Goal: Download file/media

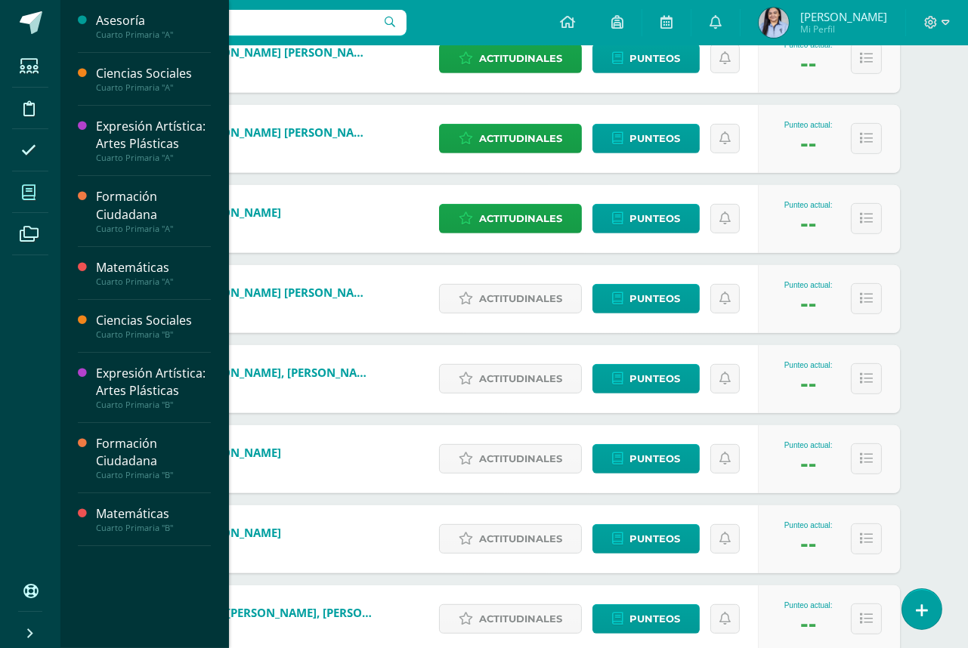
click at [39, 187] on span at bounding box center [29, 192] width 34 height 34
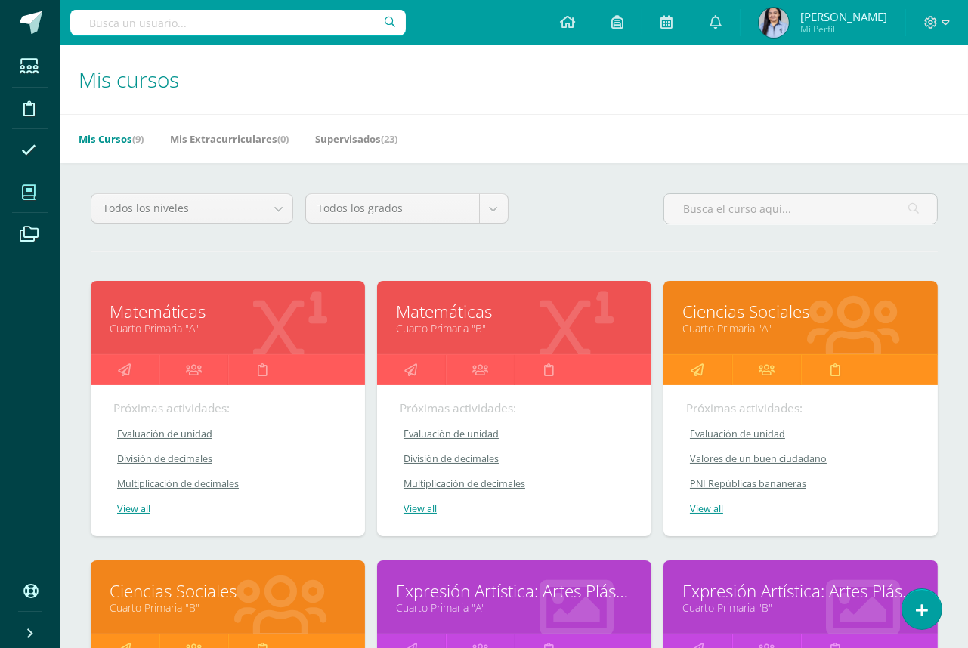
click at [447, 310] on link "Matemáticas" at bounding box center [514, 311] width 237 height 23
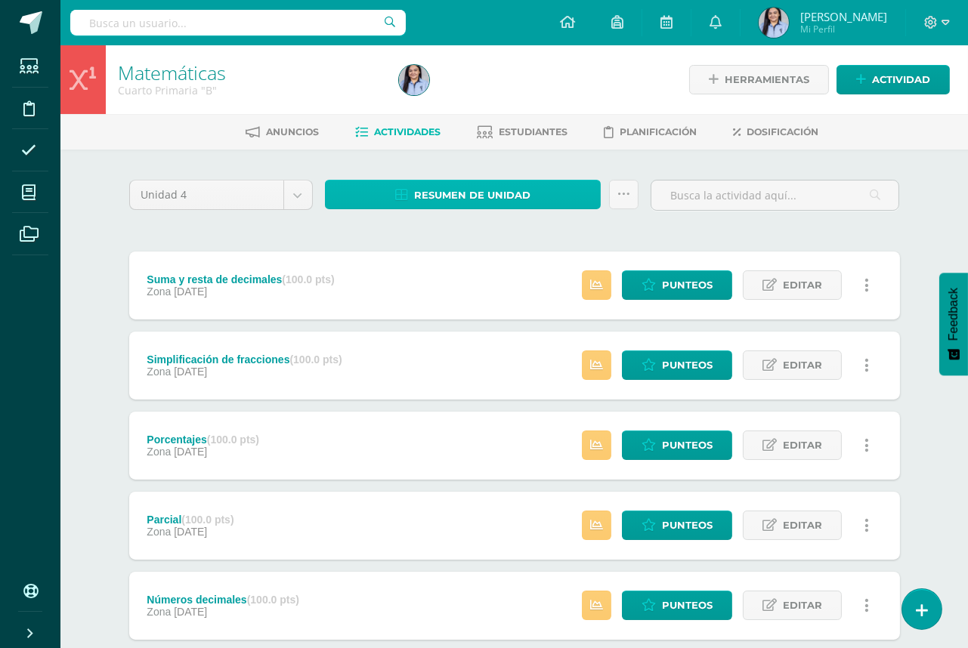
click at [476, 204] on span "Resumen de unidad" at bounding box center [472, 195] width 116 height 28
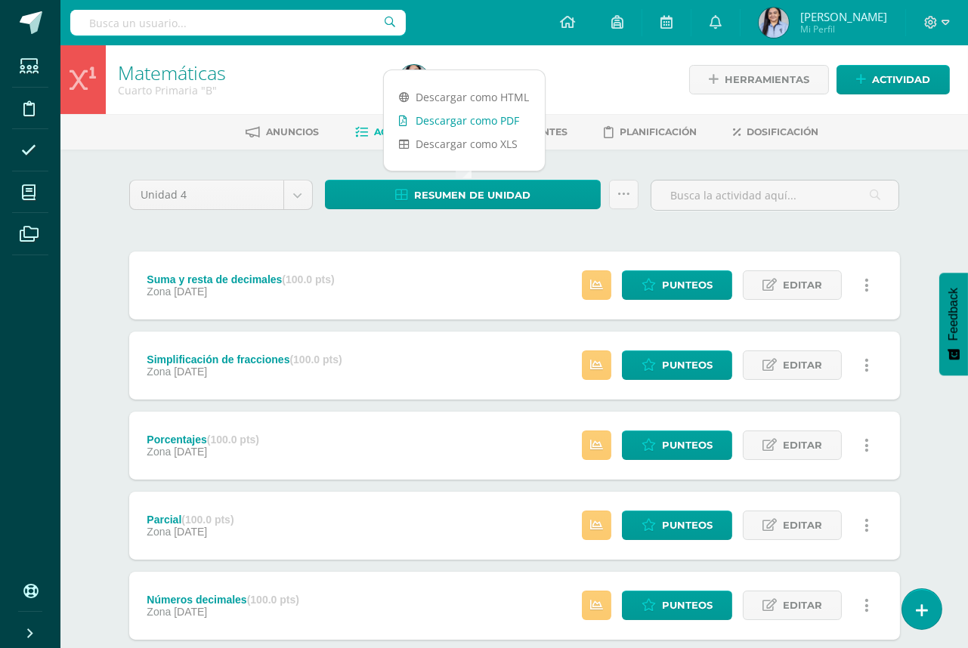
click at [496, 125] on link "Descargar como PDF" at bounding box center [464, 120] width 161 height 23
